Goal: Contribute content

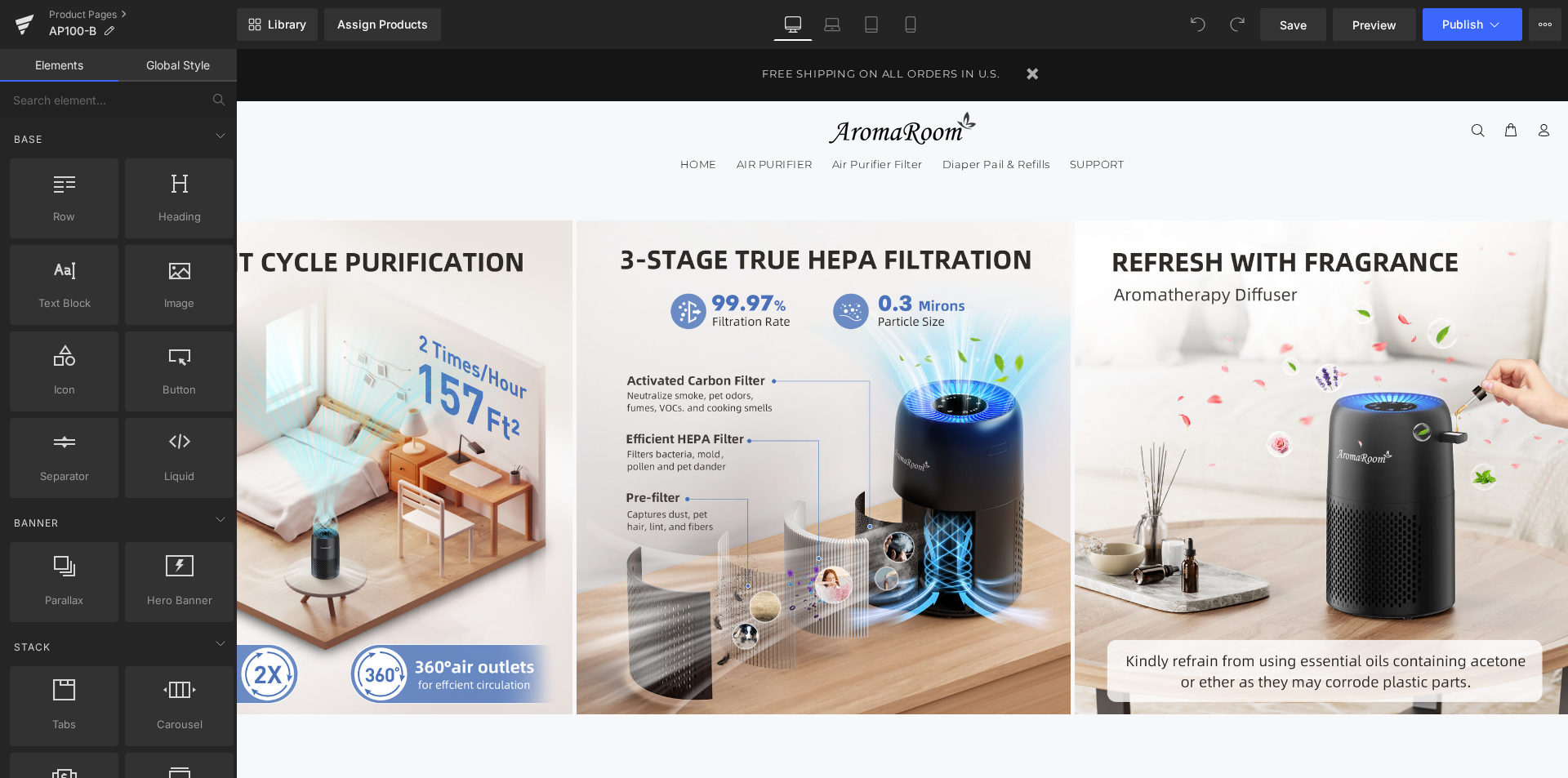
scroll to position [158, 0]
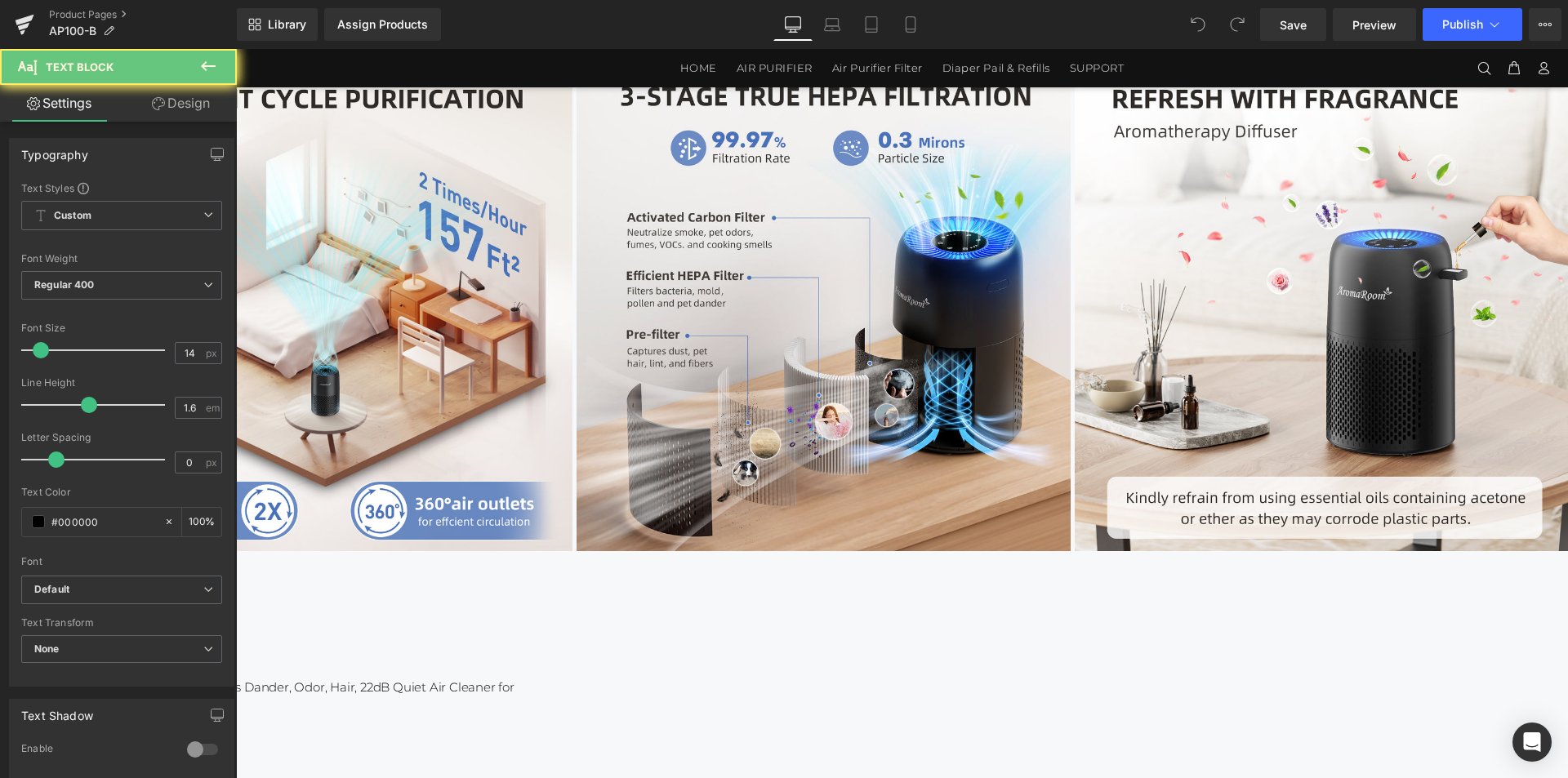
click at [236, 49] on link at bounding box center [236, 49] width 0 height 0
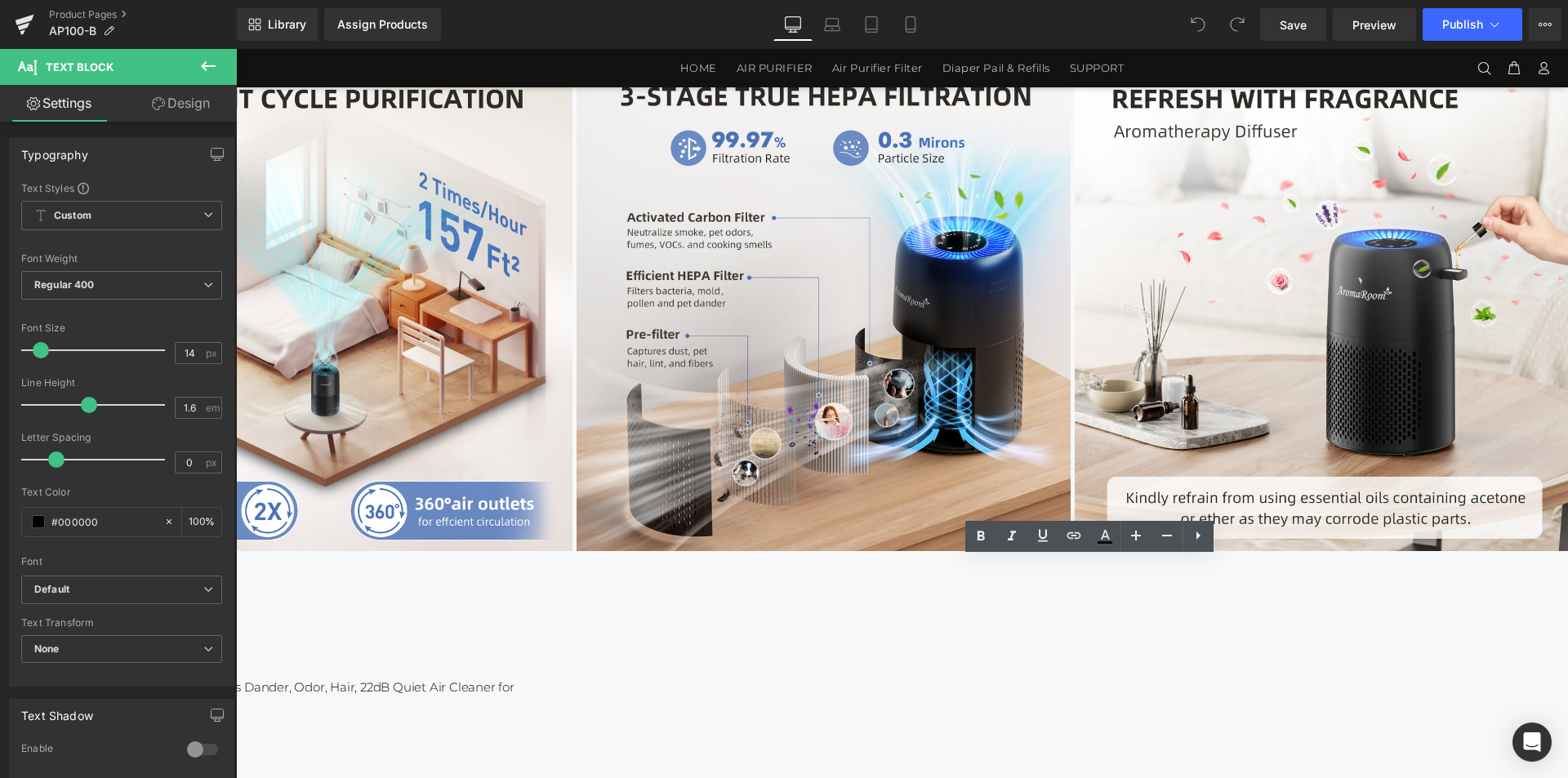
drag, startPoint x: 966, startPoint y: 572, endPoint x: 1217, endPoint y: 569, distance: 251.0
click at [1078, 536] on icon at bounding box center [1073, 535] width 19 height 19
click at [1025, 595] on input "[URL][DOMAIN_NAME][DATE]" at bounding box center [1012, 601] width 252 height 40
paste input "0-B_User_Manual.pdf?v=1758273735"
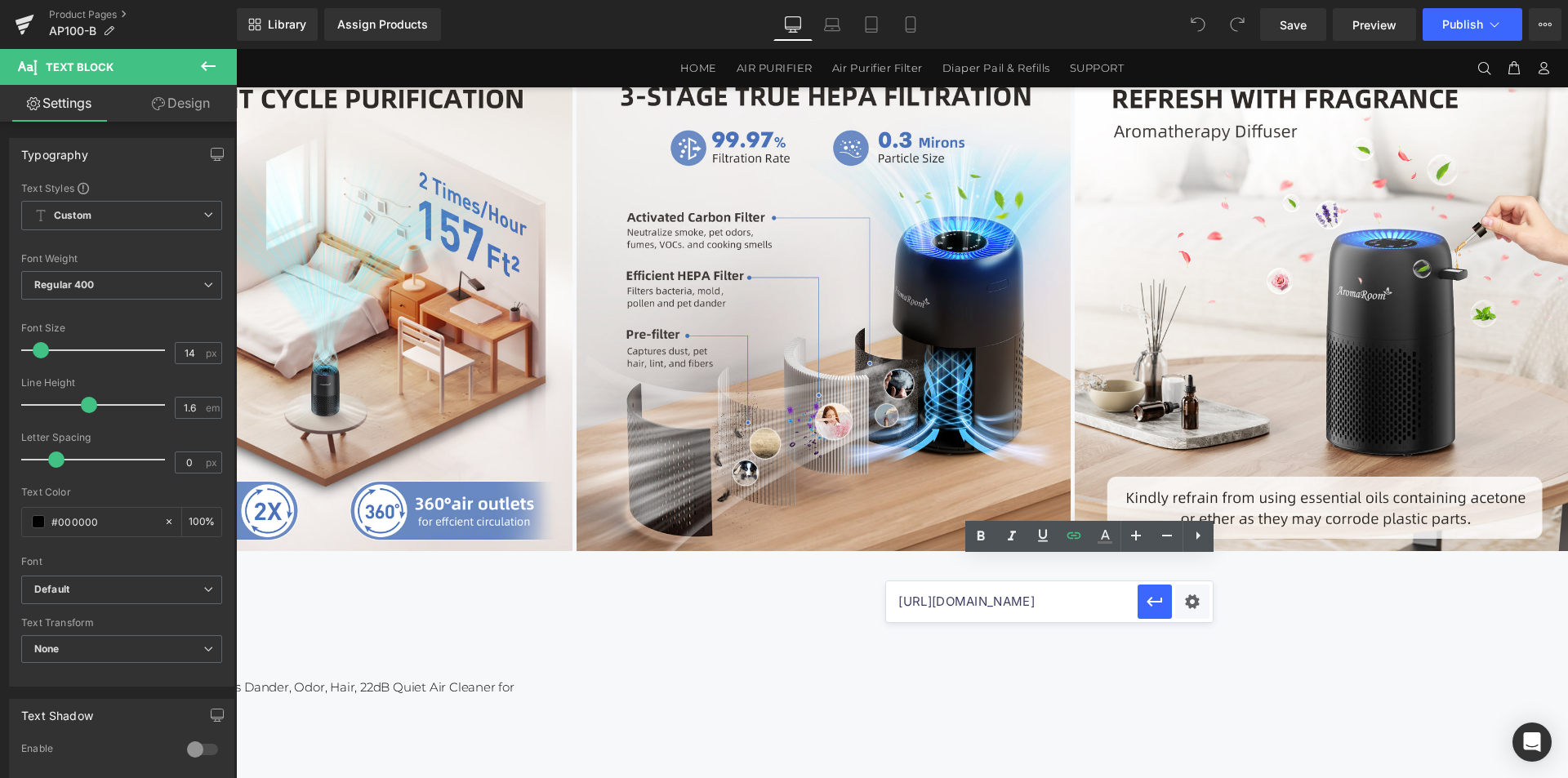
scroll to position [0, 361]
type input "https://cdn.shopify.com/s/files/1/0505/5922/1925/files/AP100-B_User_Manual.pdf?…"
click at [1154, 603] on icon "button" at bounding box center [1155, 601] width 16 height 10
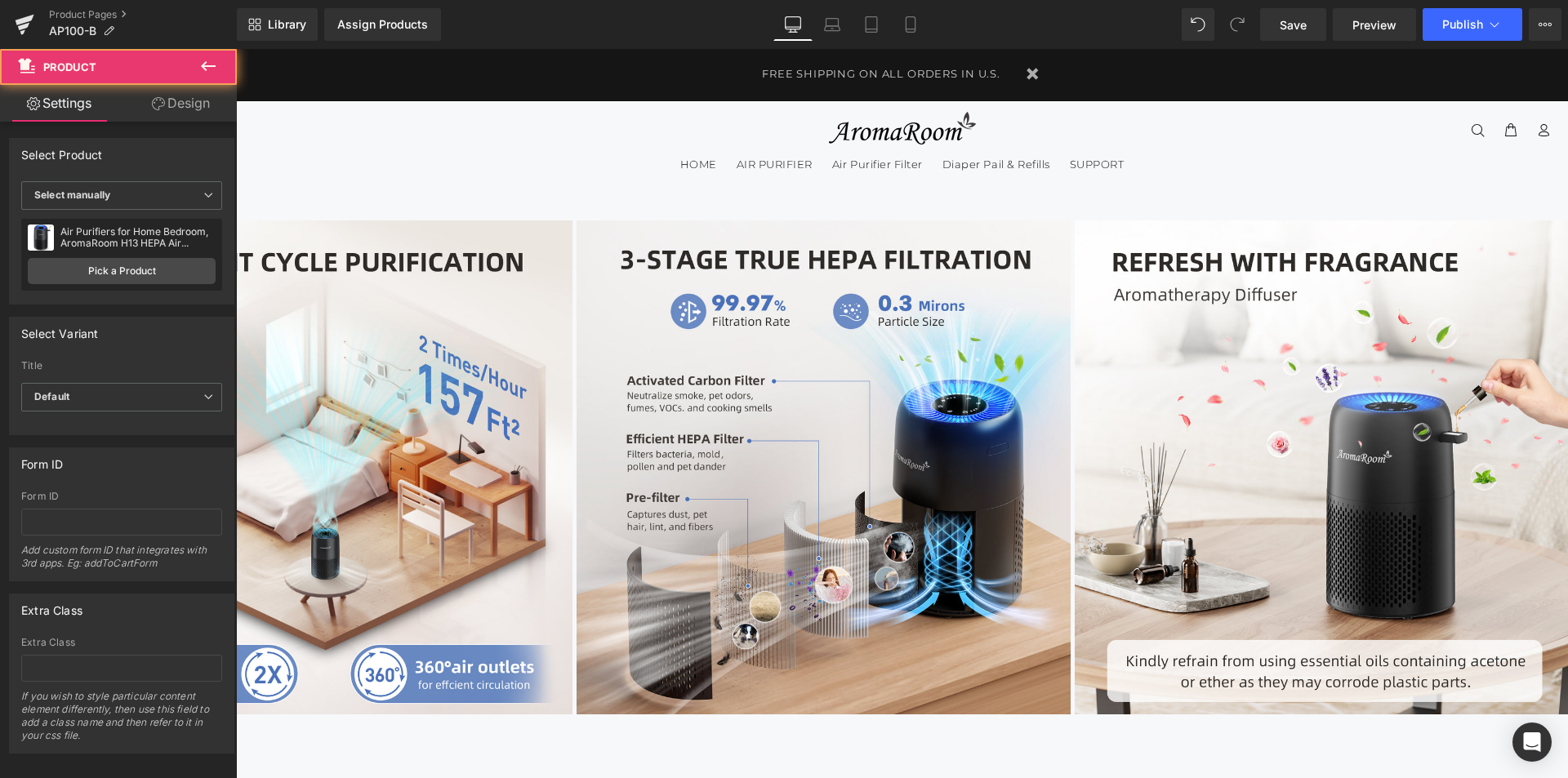
click at [1475, 18] on span "Publish" at bounding box center [1462, 25] width 40 height 13
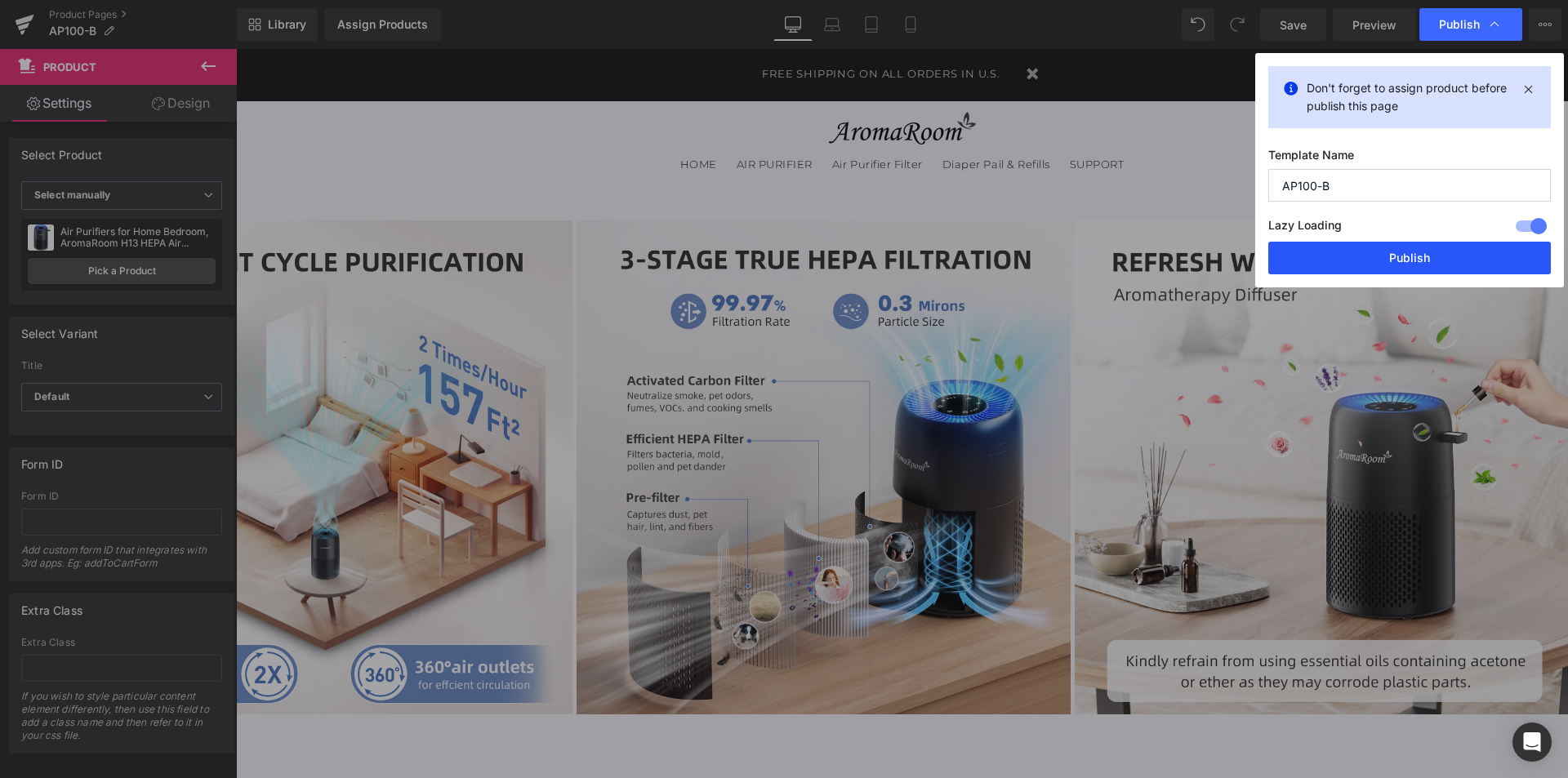
click at [1361, 255] on button "Publish" at bounding box center [1410, 258] width 283 height 33
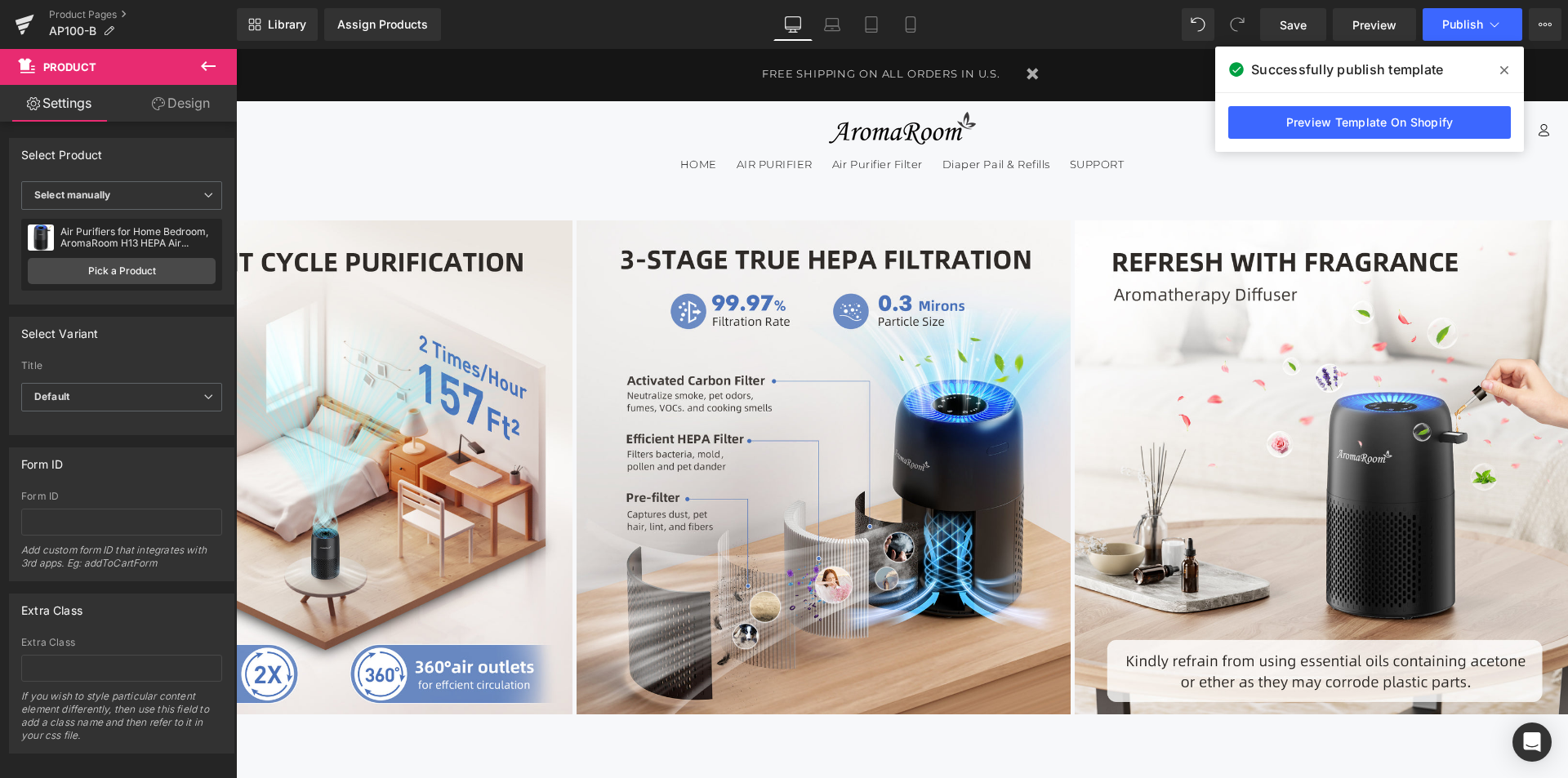
click at [1502, 62] on span at bounding box center [1504, 70] width 26 height 26
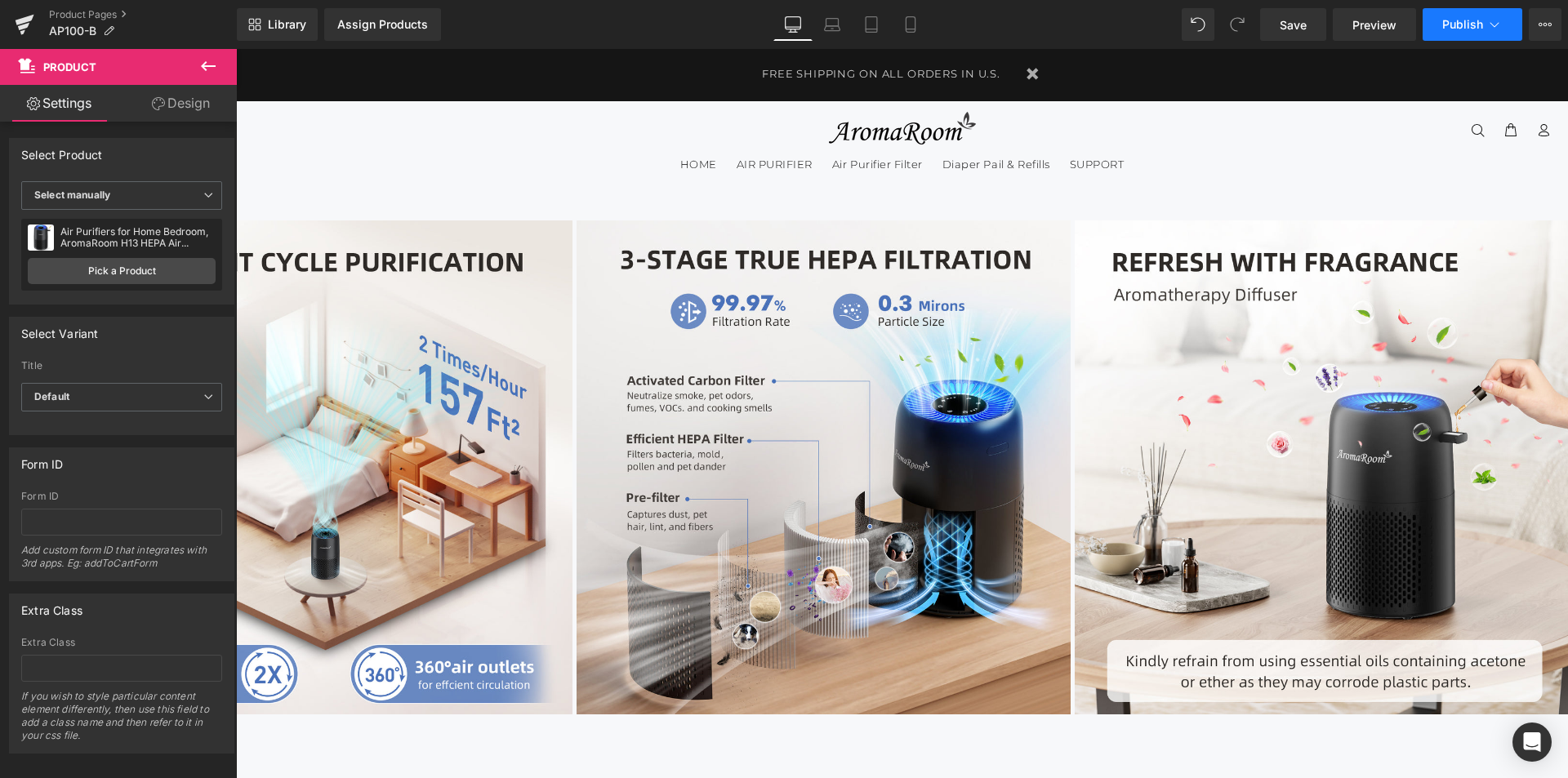
click at [1461, 20] on span "Publish" at bounding box center [1462, 25] width 40 height 13
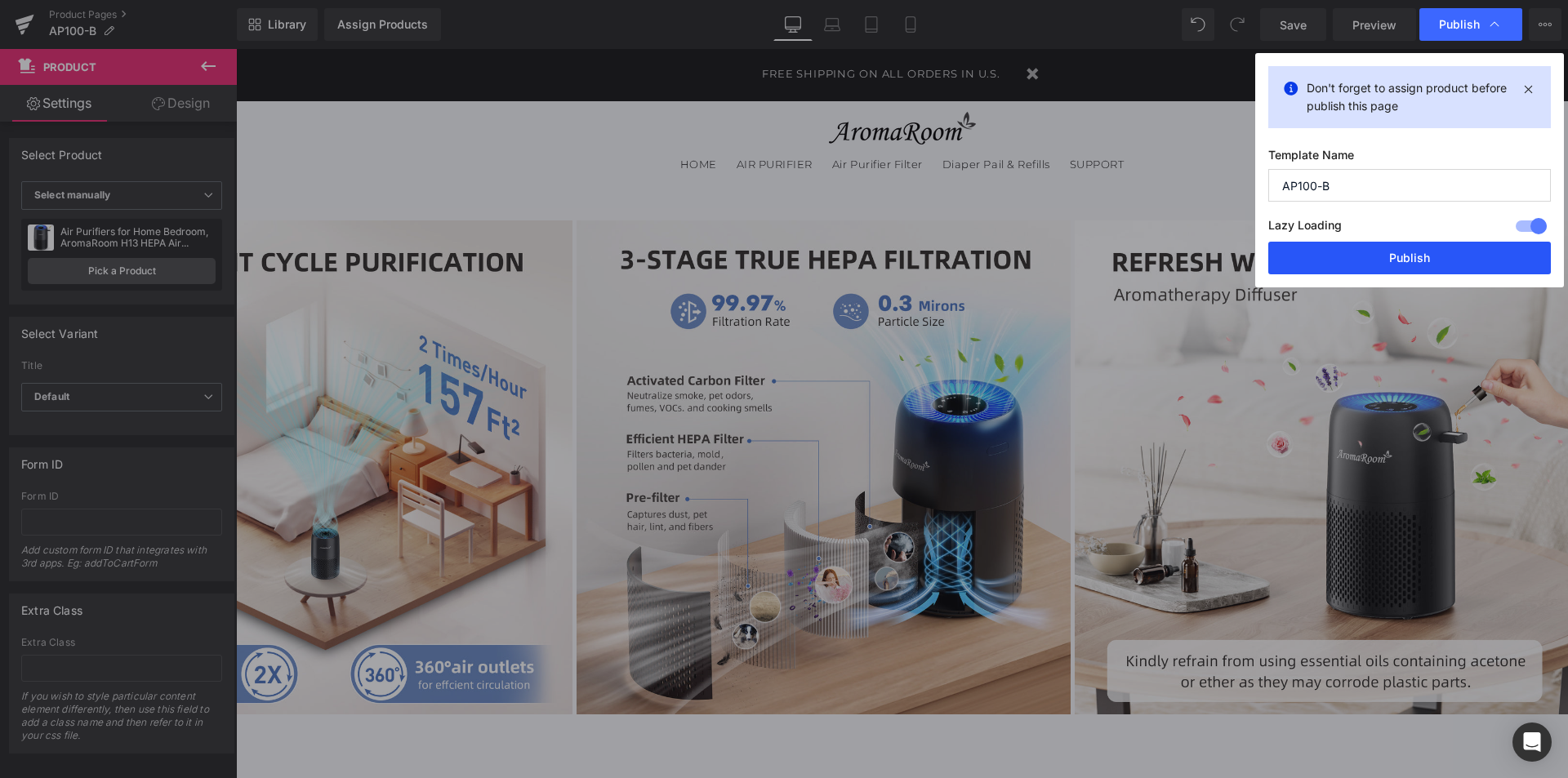
click at [1432, 250] on button "Publish" at bounding box center [1410, 258] width 283 height 33
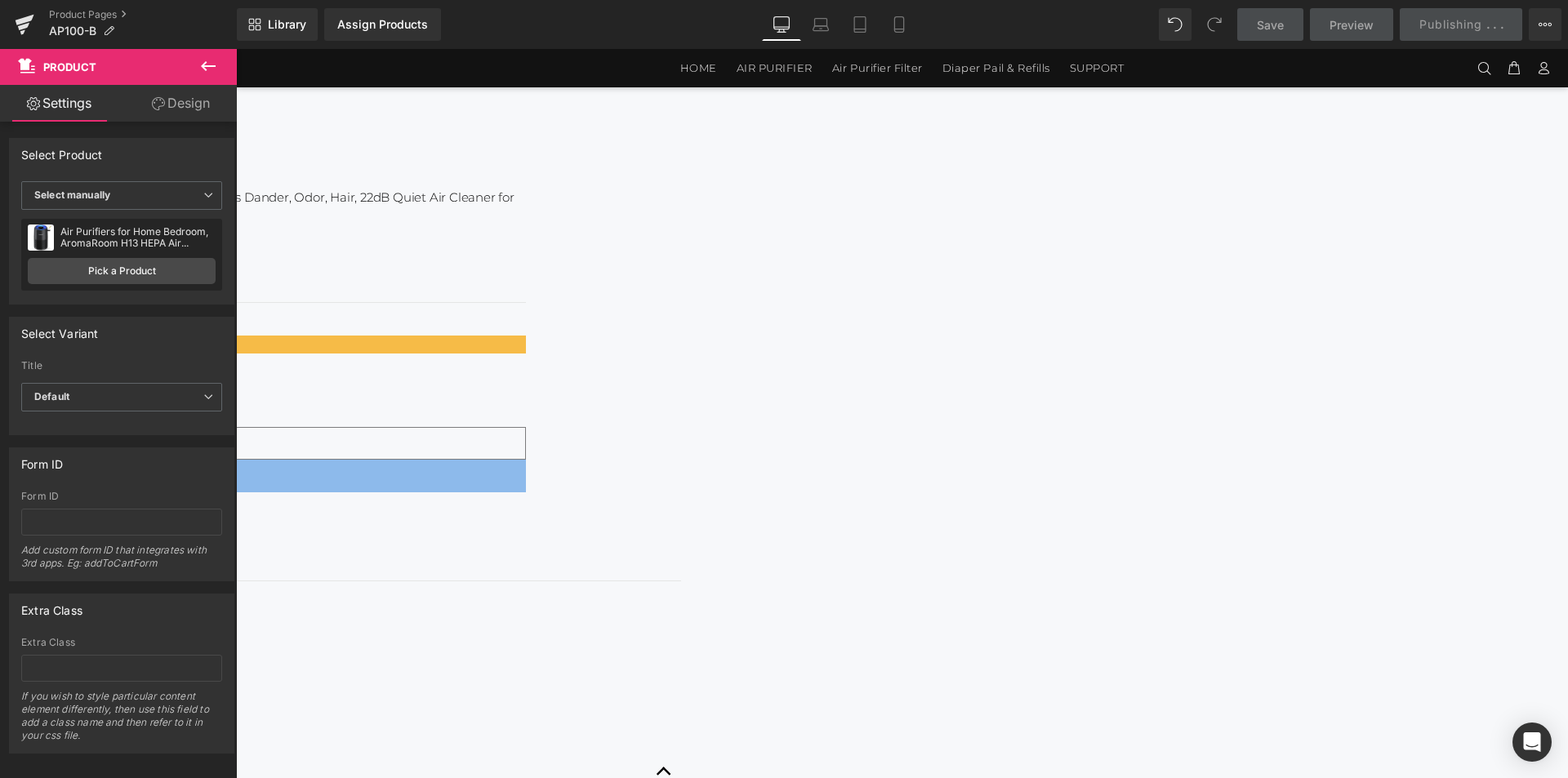
scroll to position [239, 0]
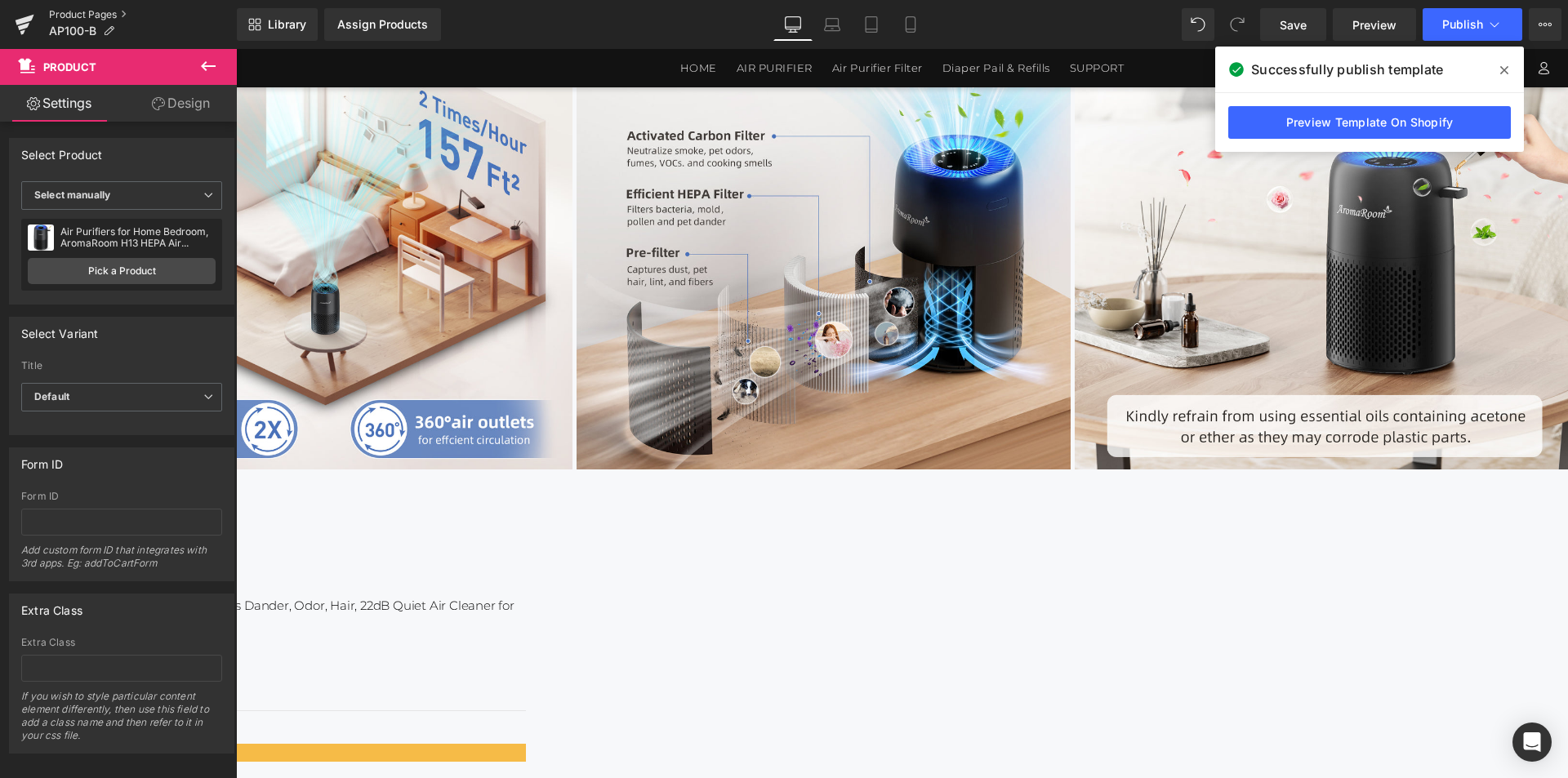
click at [73, 12] on link "Product Pages" at bounding box center [142, 15] width 188 height 13
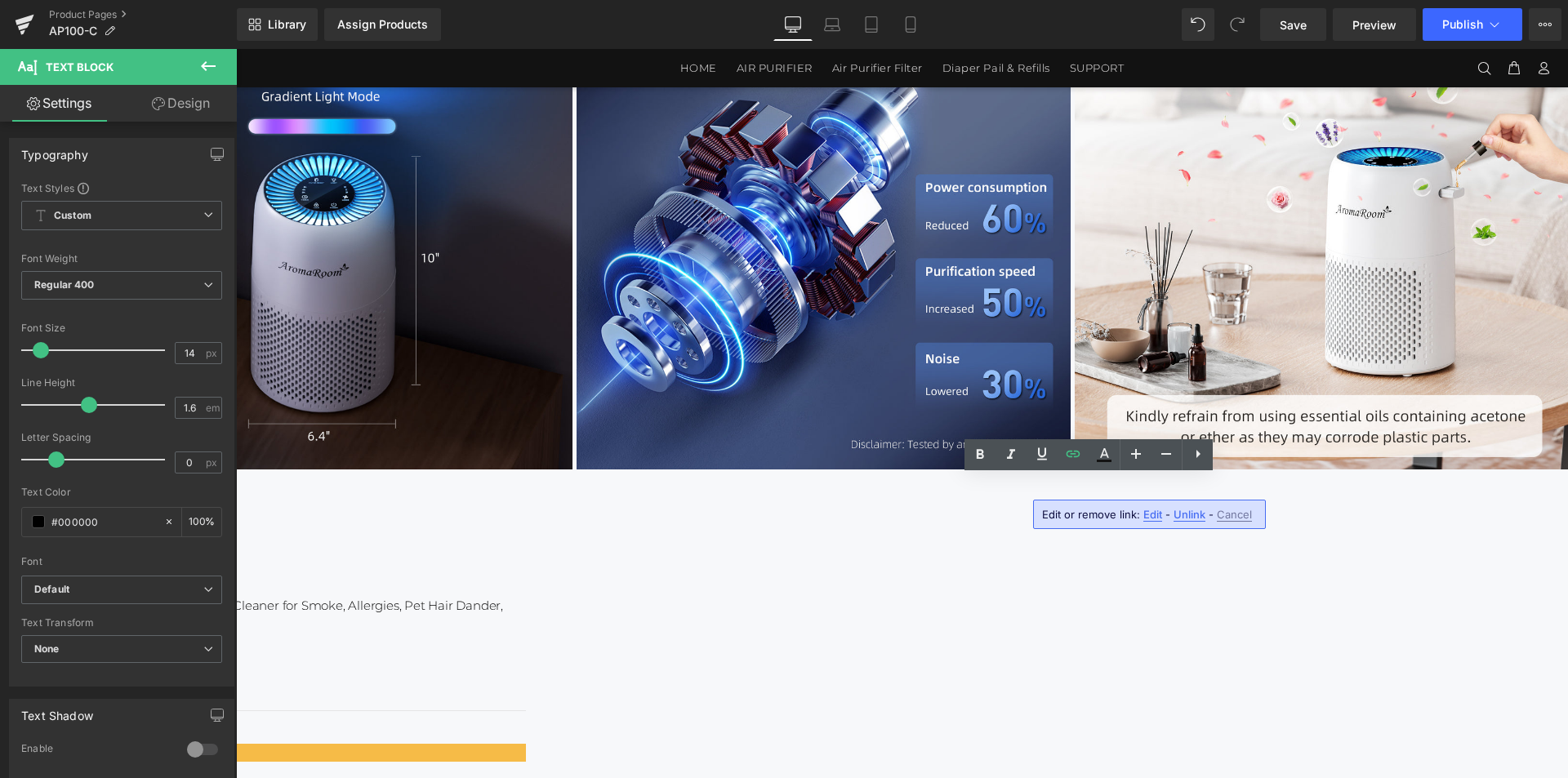
drag, startPoint x: 967, startPoint y: 485, endPoint x: 1215, endPoint y: 485, distance: 248.0
drag, startPoint x: 964, startPoint y: 484, endPoint x: 1236, endPoint y: 486, distance: 272.0
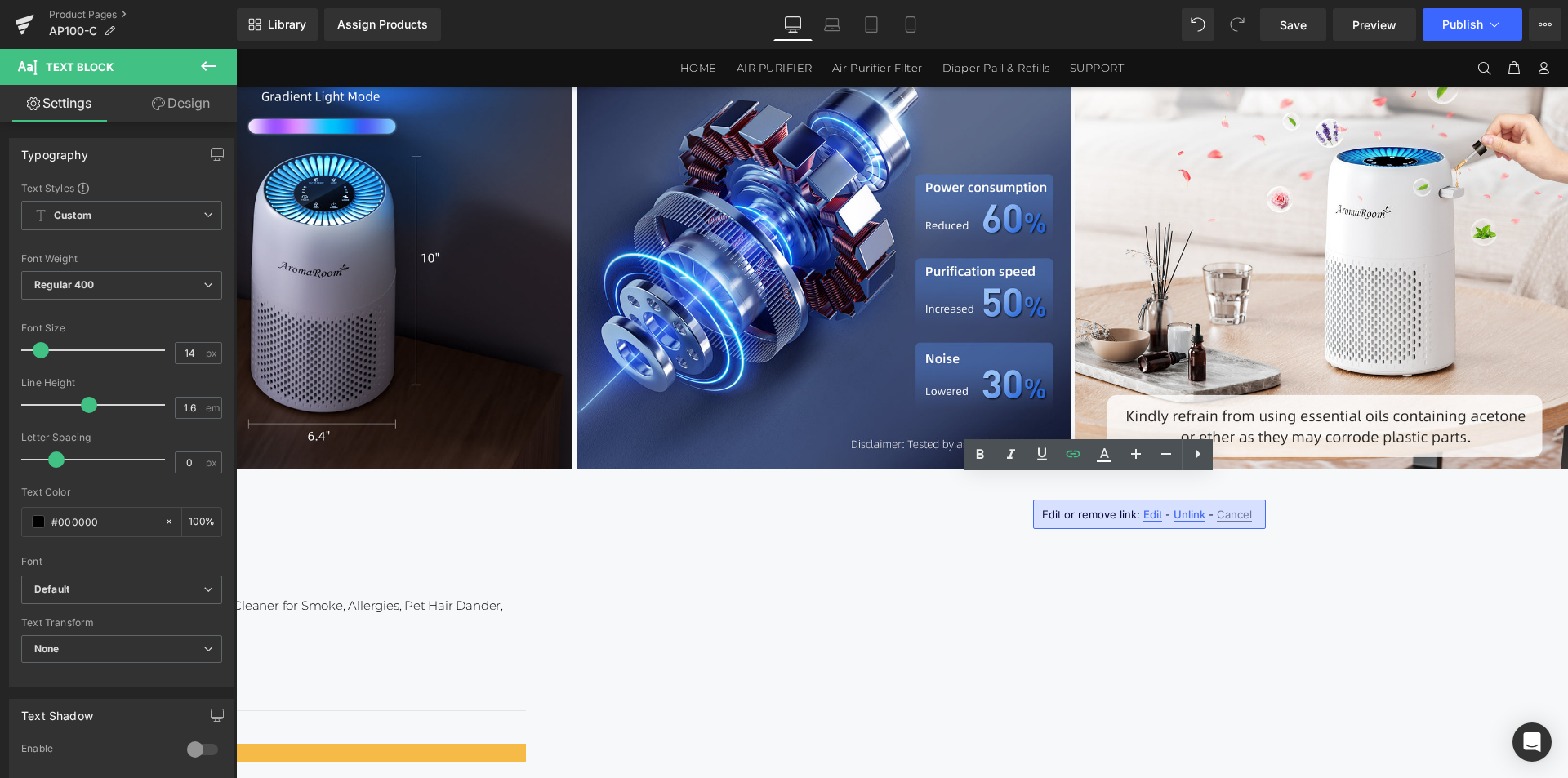
click at [1074, 459] on icon at bounding box center [1072, 453] width 19 height 19
click at [1055, 520] on input "[URL][DOMAIN_NAME][DATE]" at bounding box center [1012, 519] width 252 height 40
paste input "0-C_User_Manual.pdf?v=1758273742"
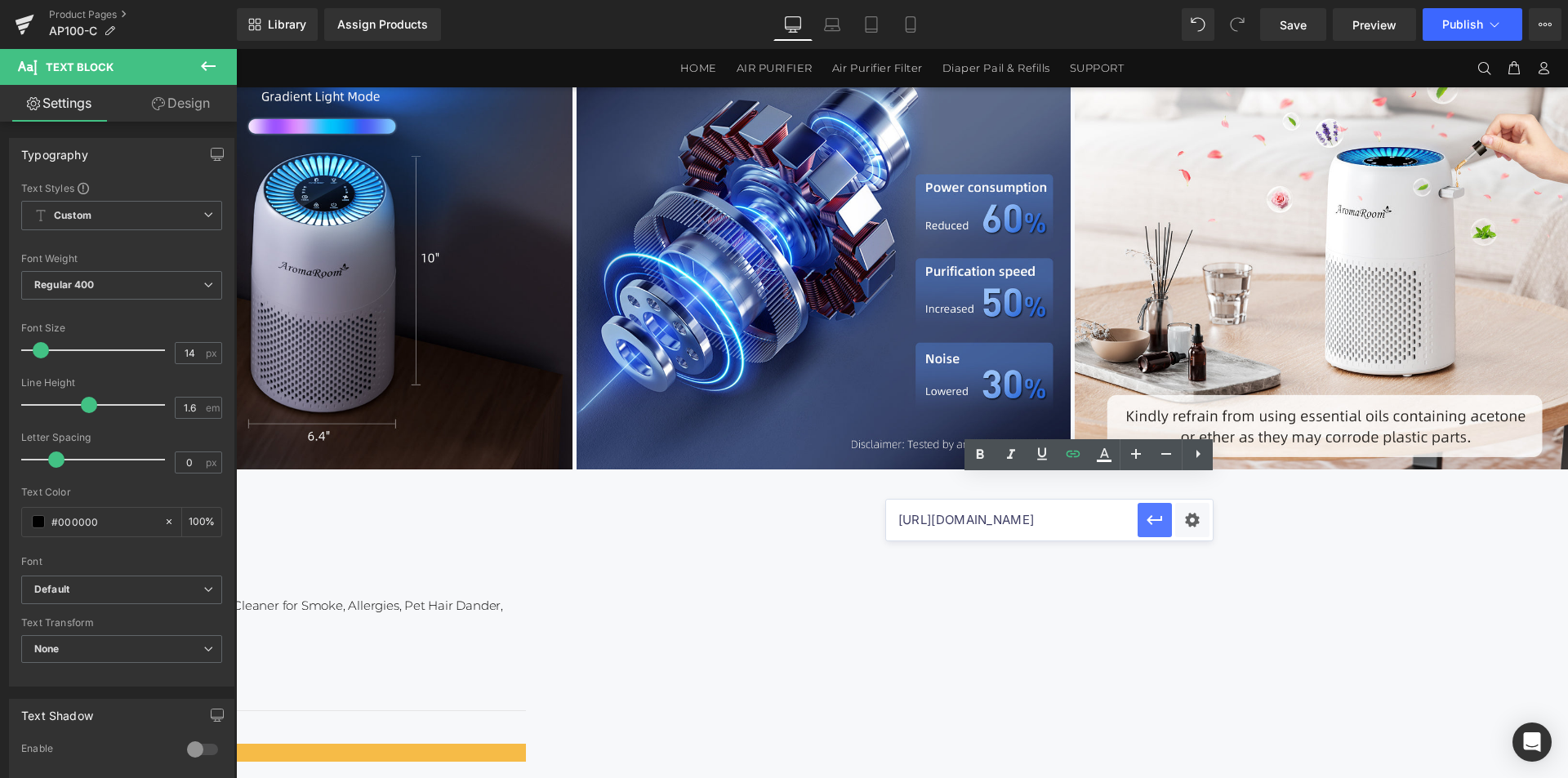
type input "[URL][DOMAIN_NAME]"
click at [1165, 521] on button "button" at bounding box center [1154, 519] width 34 height 34
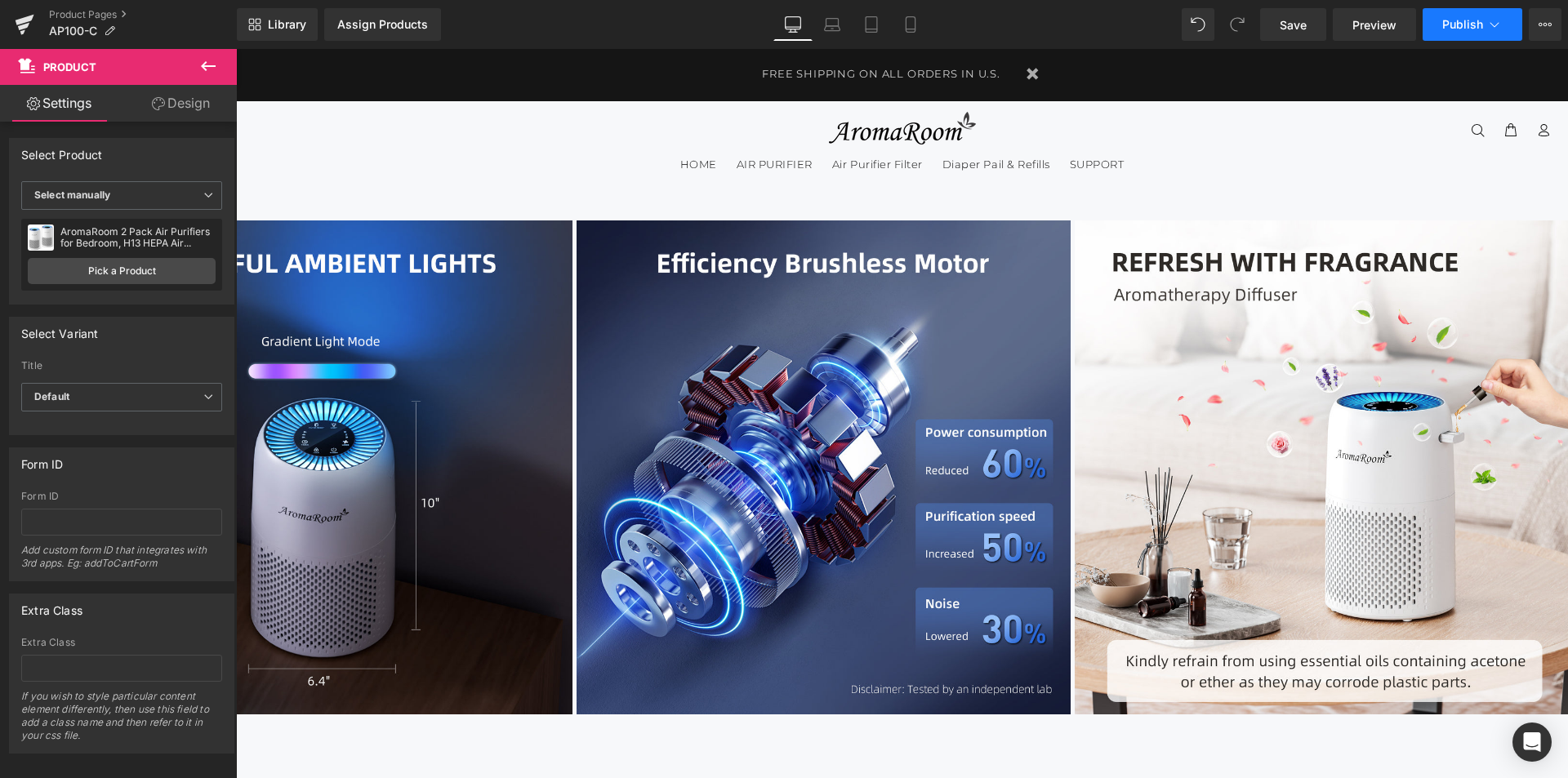
click at [1484, 26] on button "Publish" at bounding box center [1473, 25] width 100 height 33
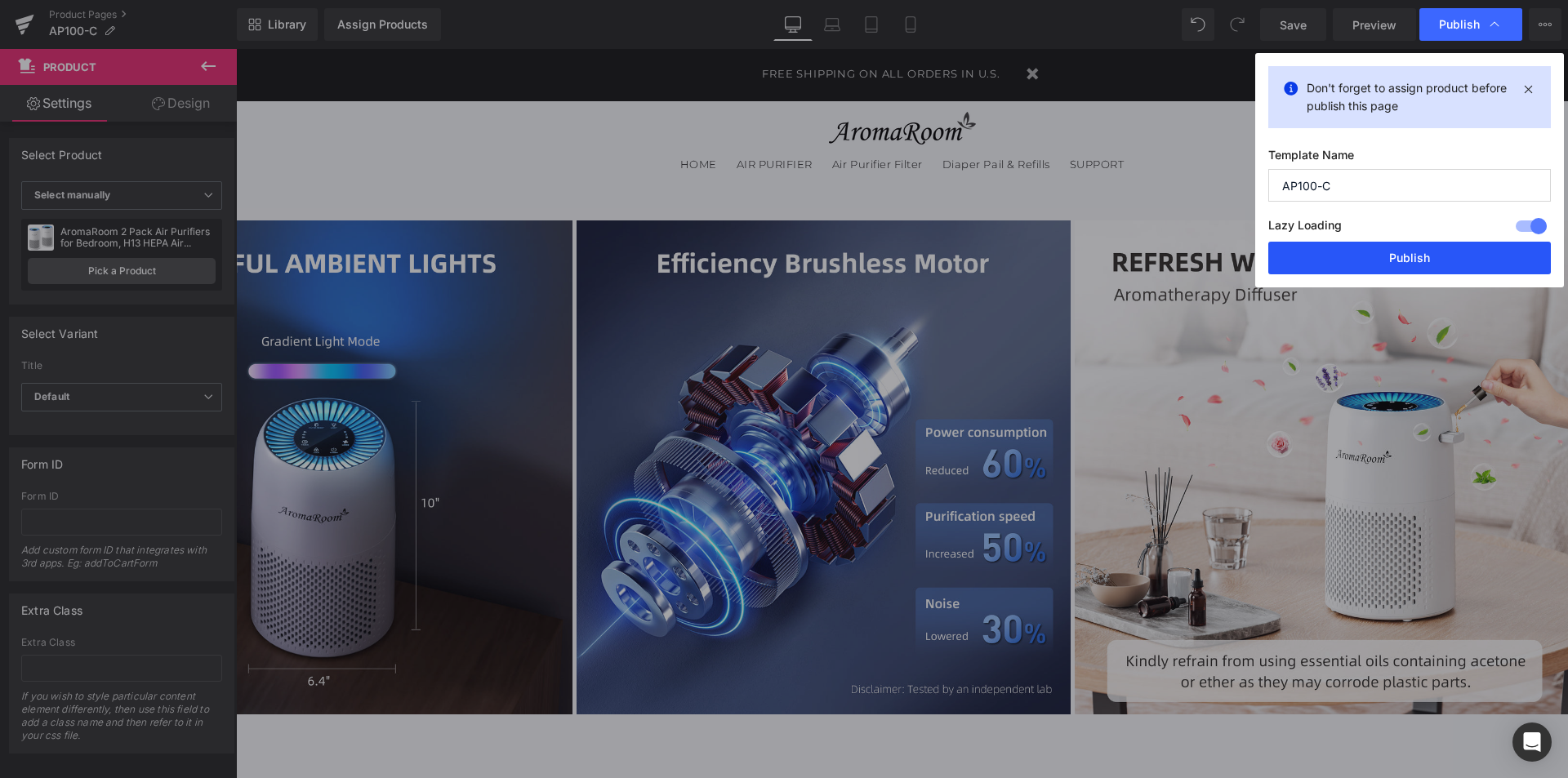
click at [1377, 257] on button "Publish" at bounding box center [1410, 258] width 283 height 33
